Goal: Register for event/course

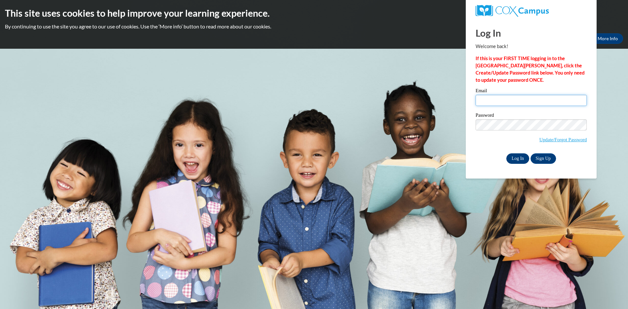
type input "cbesaw@misd.k12.wi.us"
drag, startPoint x: 512, startPoint y: 156, endPoint x: 508, endPoint y: 105, distance: 50.6
click at [508, 105] on div "Email cbesaw@misd.k12.wi.us Password Update/Forgot Password Log In Sign Up OR" at bounding box center [530, 125] width 111 height 75
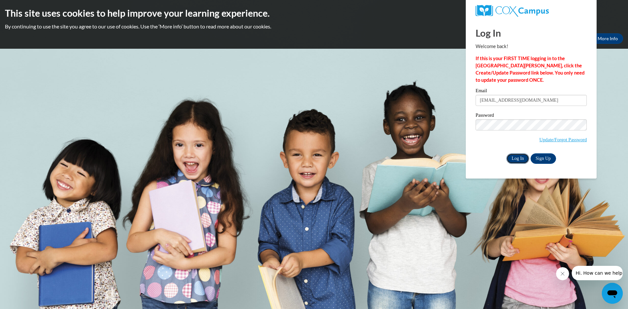
click at [513, 156] on input "Log In" at bounding box center [517, 158] width 23 height 10
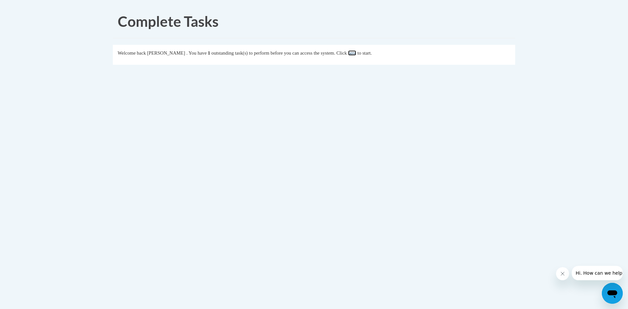
click at [356, 55] on link "here" at bounding box center [352, 52] width 8 height 5
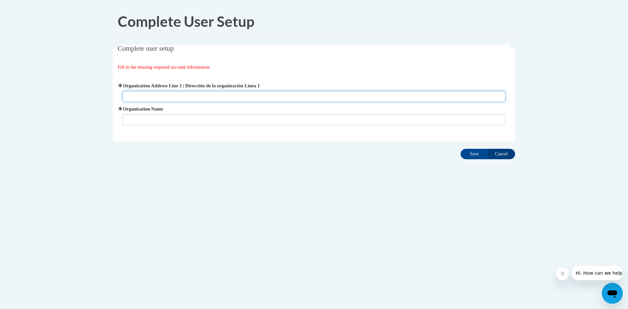
click at [191, 100] on input "Organization Address Line 1 | Dirección de la organización Línea 1" at bounding box center [314, 96] width 383 height 11
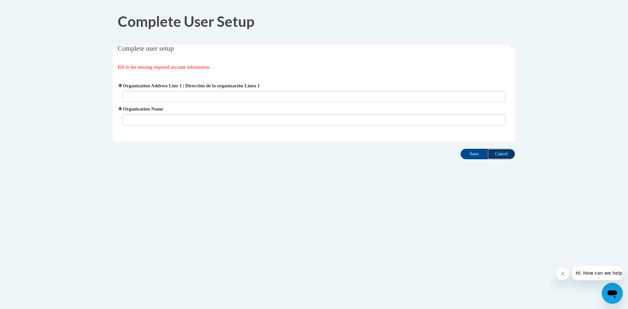
click at [503, 154] on input "Cancel" at bounding box center [500, 154] width 27 height 10
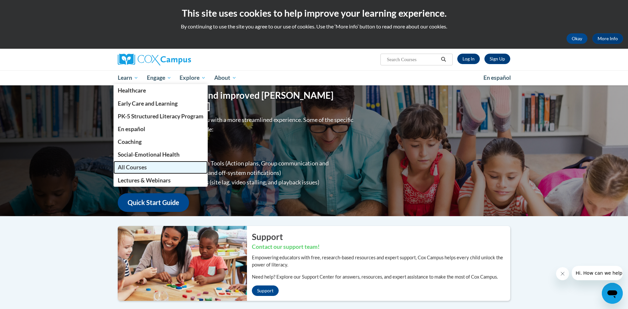
click at [136, 169] on span "All Courses" at bounding box center [132, 167] width 29 height 7
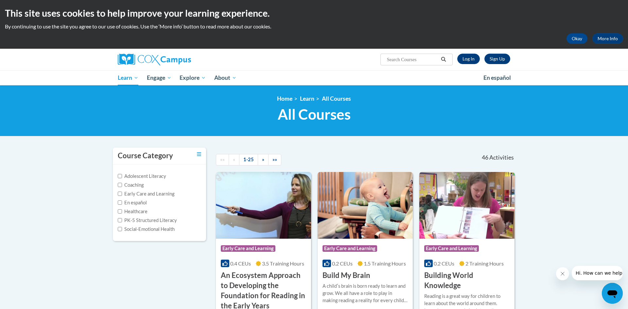
click at [154, 221] on label "PK-5 Structured Literacy" at bounding box center [147, 220] width 59 height 7
click at [122, 221] on input "PK-5 Structured Literacy" at bounding box center [120, 220] width 4 height 4
checkbox input "true"
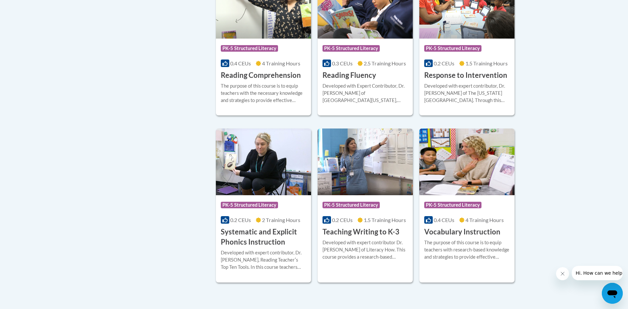
scroll to position [545, 0]
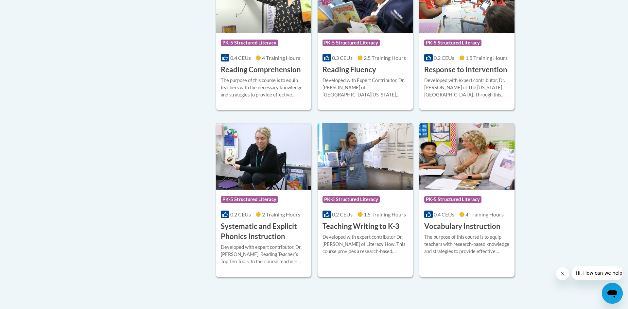
click at [266, 213] on span "2 Training Hours" at bounding box center [281, 214] width 38 height 6
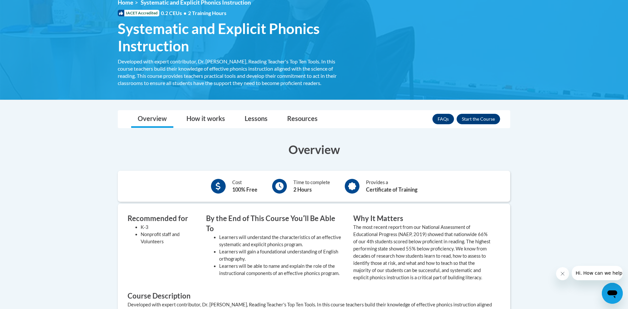
scroll to position [94, 0]
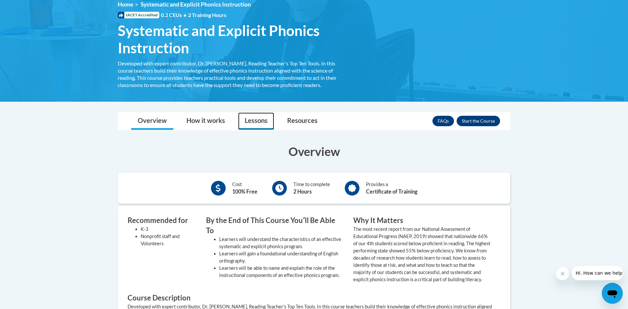
click at [247, 121] on link "Lessons" at bounding box center [256, 120] width 36 height 17
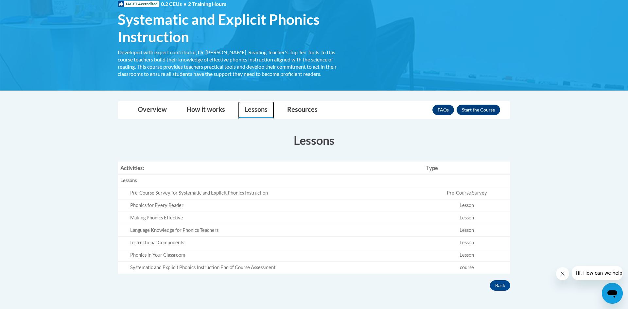
scroll to position [105, 0]
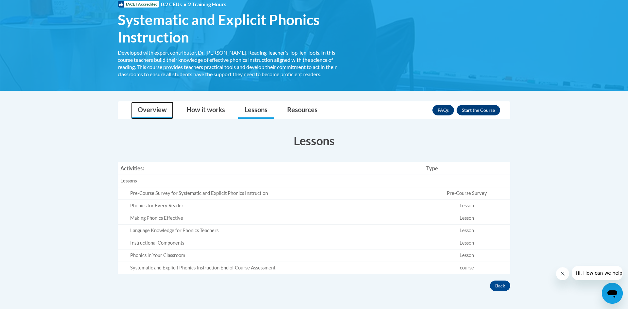
click at [149, 117] on link "Overview" at bounding box center [152, 110] width 42 height 17
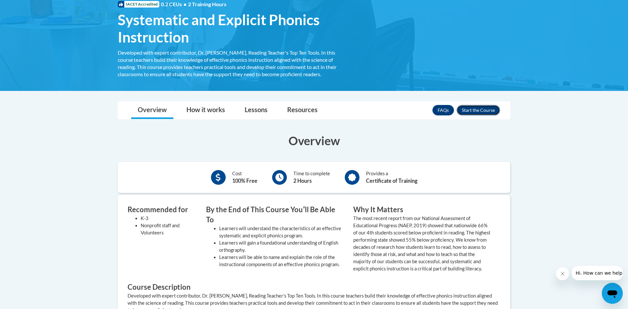
click at [465, 111] on button "Enroll" at bounding box center [477, 110] width 43 height 10
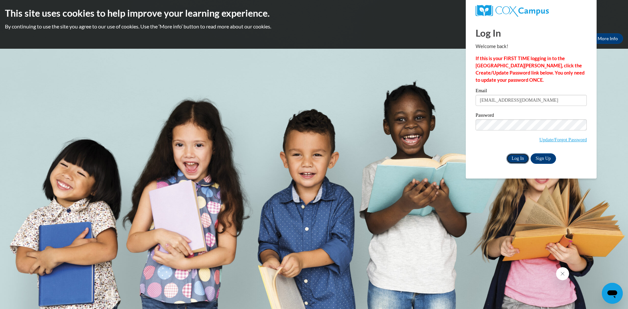
click at [513, 159] on input "Log In" at bounding box center [517, 158] width 23 height 10
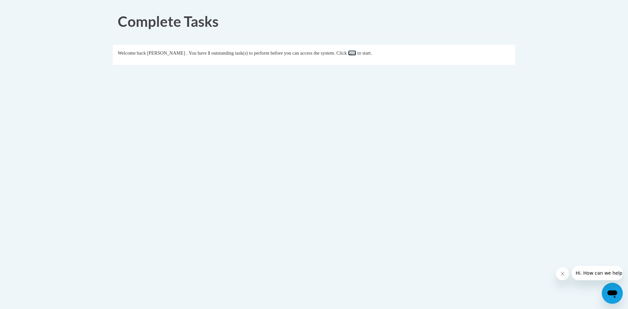
click at [356, 52] on link "here" at bounding box center [352, 52] width 8 height 5
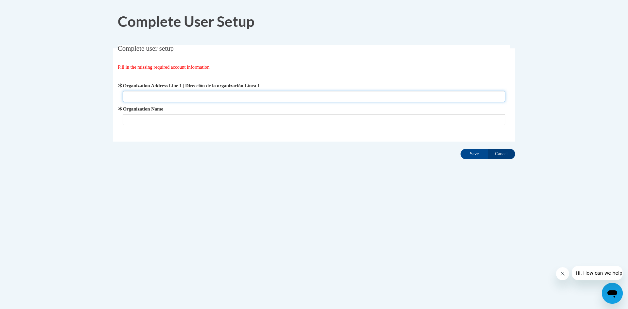
click at [139, 99] on input "Organization Address Line 1 | Dirección de la organización Línea 1" at bounding box center [314, 96] width 383 height 11
paste input "N530 WI-47, Keshena, WI 54135"
type input "N530 WI-47, Keshena, WI 54135"
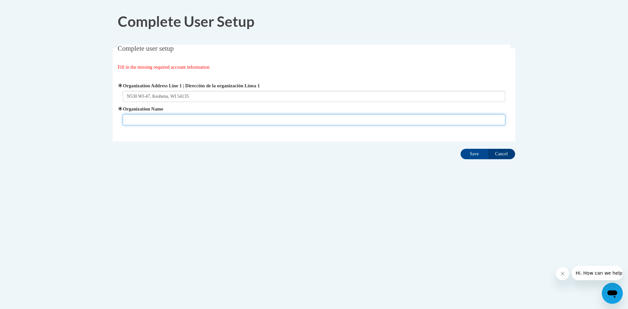
click at [135, 117] on input "Organization Name" at bounding box center [314, 119] width 383 height 11
type input "keshena primary school"
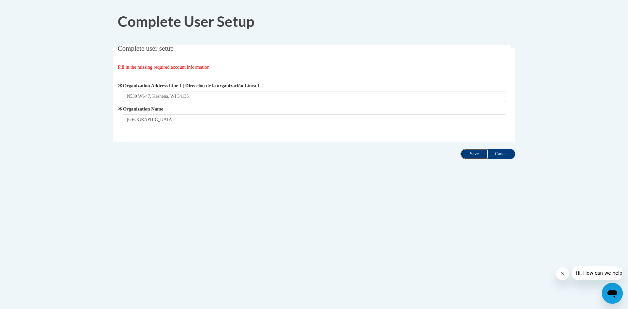
click at [461, 153] on input "Save" at bounding box center [473, 154] width 27 height 10
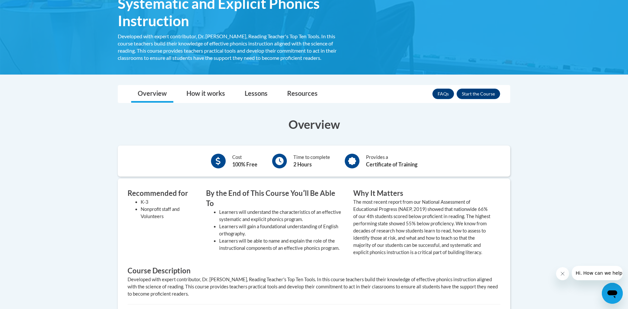
scroll to position [123, 0]
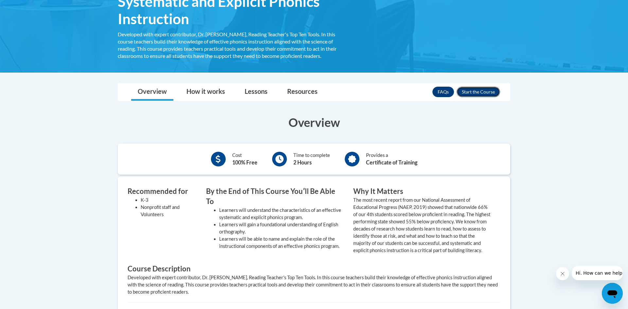
click at [467, 94] on button "Enroll" at bounding box center [477, 92] width 43 height 10
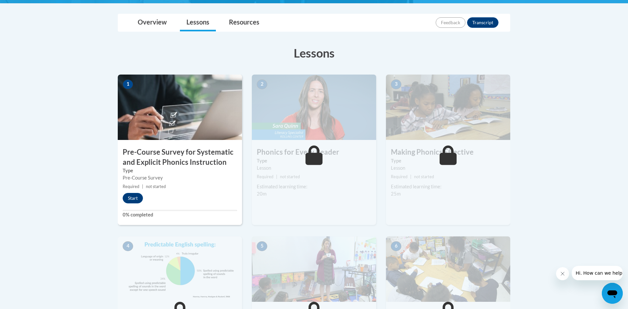
scroll to position [146, 0]
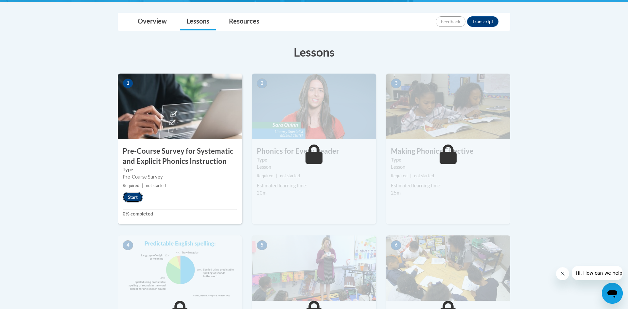
click at [129, 202] on button "Start" at bounding box center [133, 197] width 20 height 10
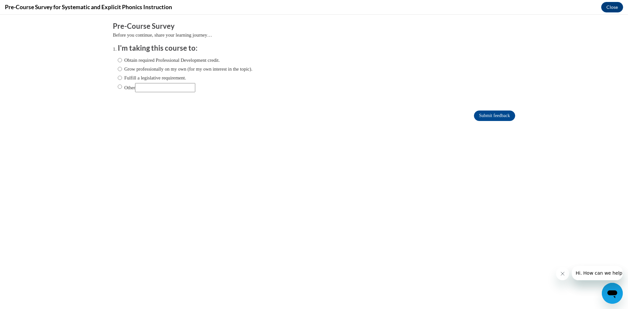
scroll to position [0, 0]
click at [120, 81] on div "Obtain required Professional Development credit. Grow professionally on my own …" at bounding box center [185, 74] width 135 height 42
click at [119, 77] on input "Fulfill a legislative requirement." at bounding box center [120, 77] width 4 height 7
radio input "true"
click at [489, 119] on input "Submit feedback" at bounding box center [494, 116] width 41 height 10
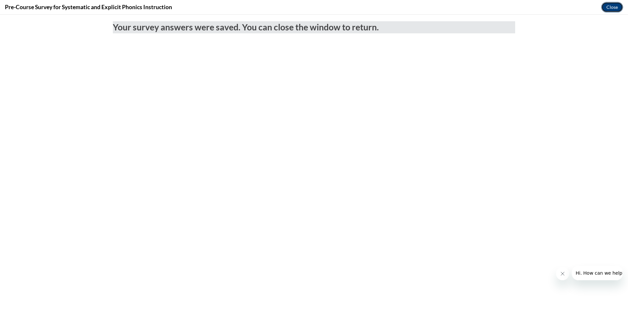
click at [603, 9] on button "Close" at bounding box center [612, 7] width 22 height 10
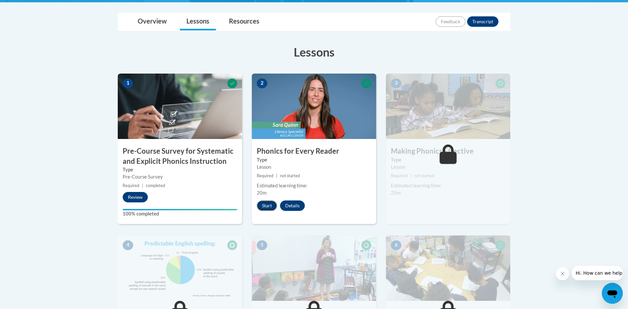
click at [266, 204] on button "Start" at bounding box center [267, 205] width 20 height 10
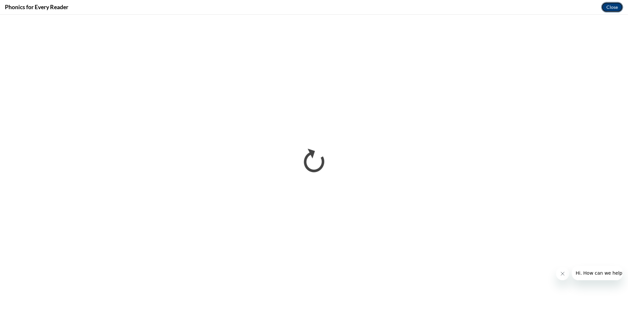
click at [617, 9] on button "Close" at bounding box center [612, 7] width 22 height 10
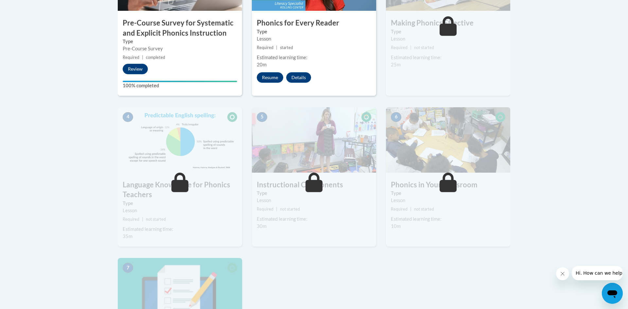
scroll to position [264, 0]
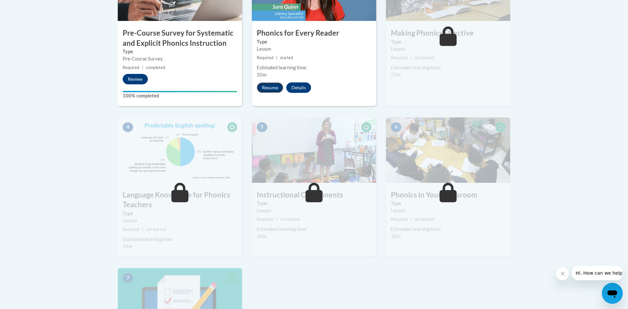
click at [271, 89] on button "Resume" at bounding box center [270, 87] width 26 height 10
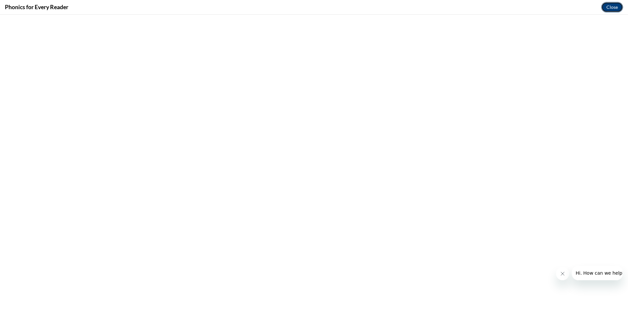
click at [608, 7] on button "Close" at bounding box center [612, 7] width 22 height 10
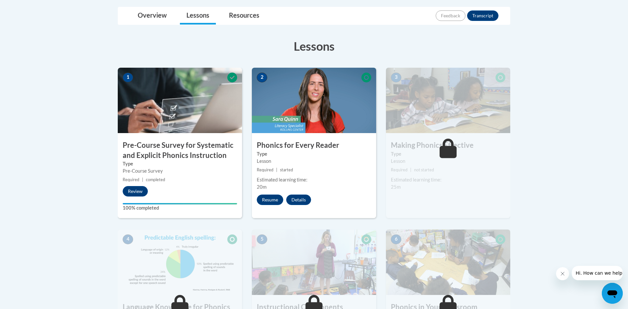
scroll to position [152, 0]
click at [272, 202] on button "Resume" at bounding box center [270, 199] width 26 height 10
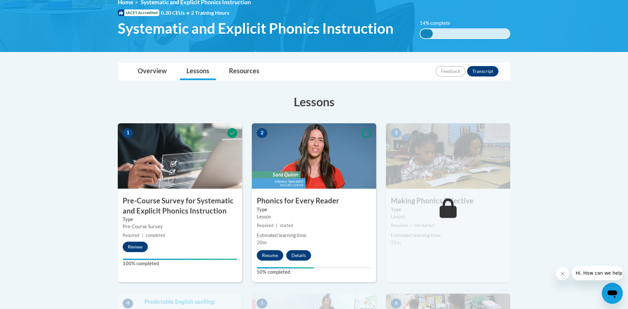
scroll to position [97, 0]
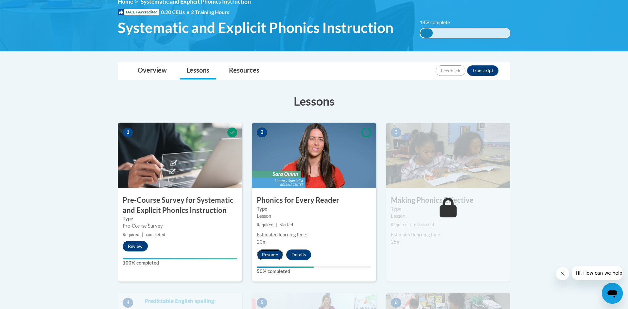
click at [267, 255] on button "Resume" at bounding box center [270, 254] width 26 height 10
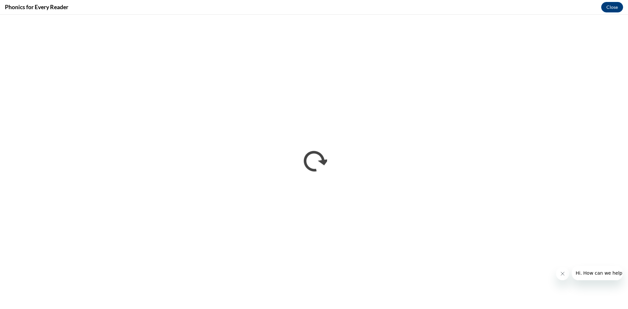
scroll to position [0, 0]
click at [610, 7] on button "Close" at bounding box center [612, 7] width 22 height 10
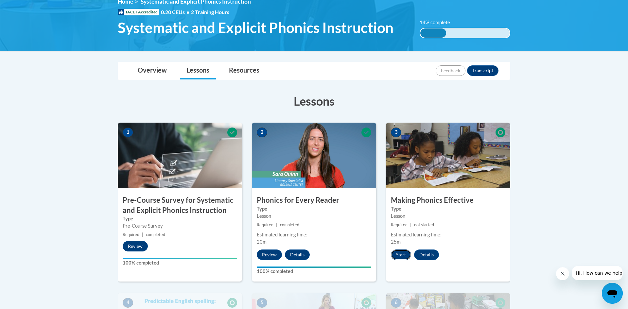
click at [403, 258] on button "Start" at bounding box center [401, 254] width 20 height 10
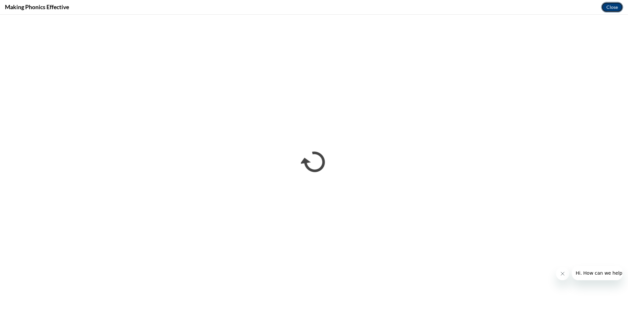
click at [613, 3] on button "Close" at bounding box center [612, 7] width 22 height 10
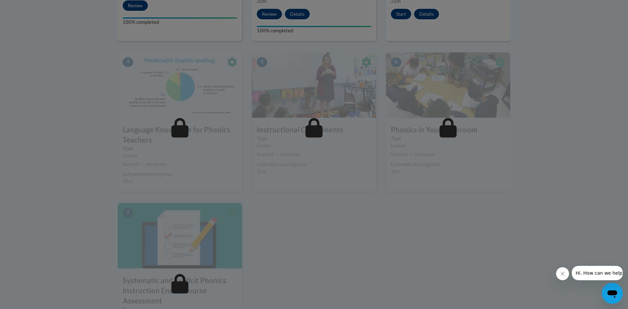
scroll to position [344, 0]
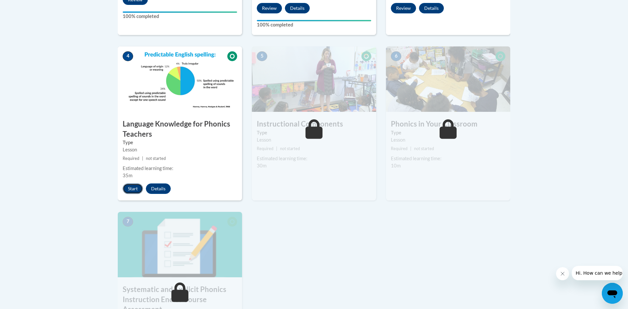
click at [128, 193] on button "Start" at bounding box center [133, 188] width 20 height 10
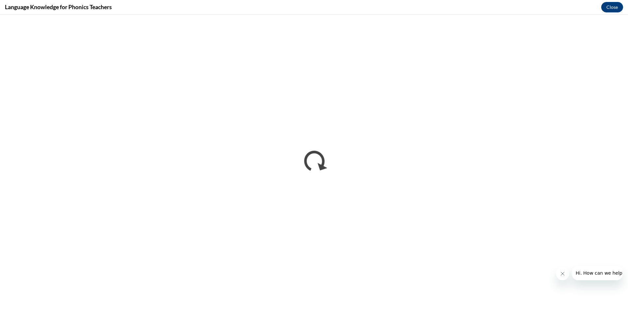
scroll to position [0, 0]
